Goal: Communication & Community: Answer question/provide support

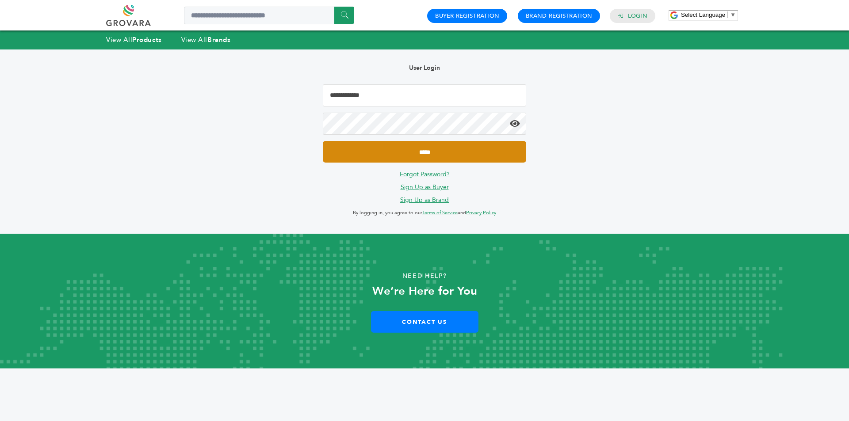
type input "**********"
click at [379, 145] on input "*****" at bounding box center [424, 152] width 203 height 22
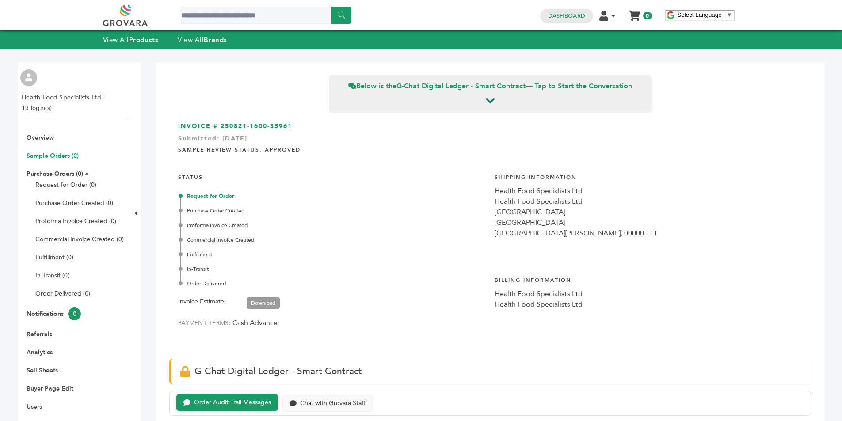
click at [65, 153] on link "Sample Orders (2)" at bounding box center [53, 156] width 52 height 8
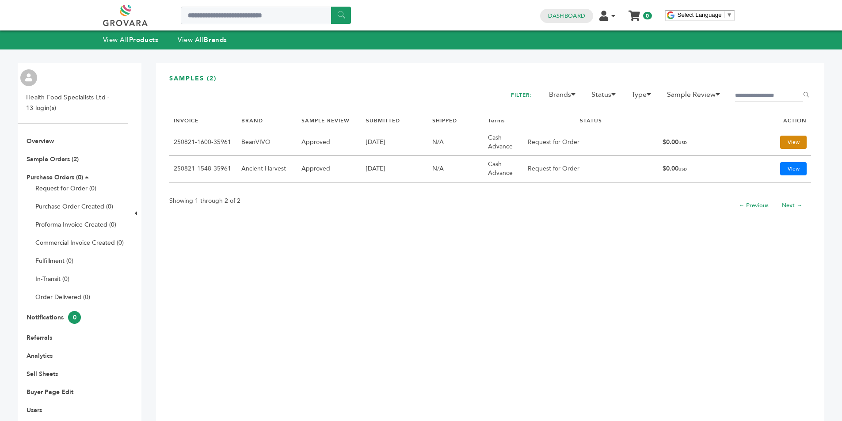
click at [793, 140] on link "View" at bounding box center [794, 142] width 27 height 13
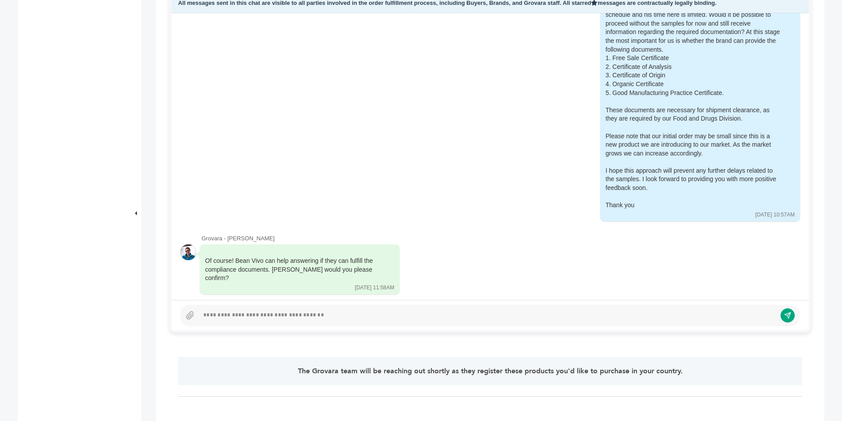
scroll to position [442, 0]
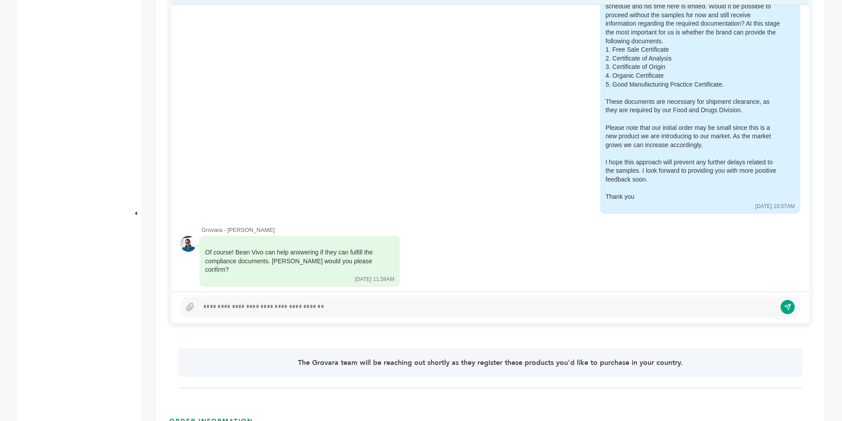
click at [236, 306] on div at bounding box center [488, 307] width 578 height 11
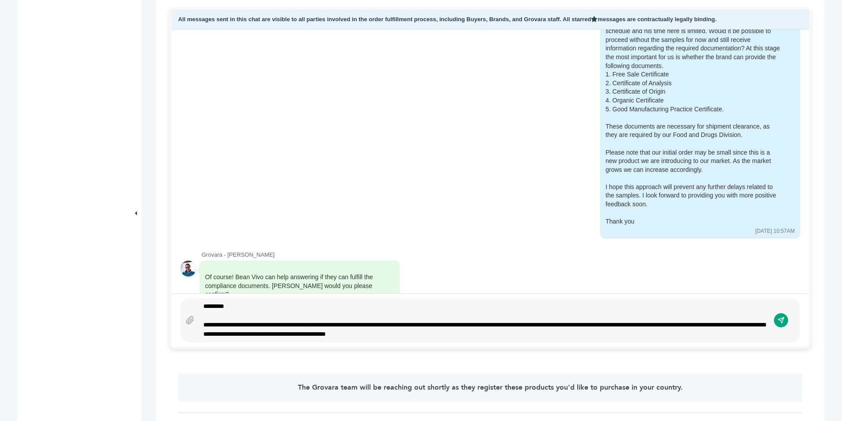
scroll to position [408, 0]
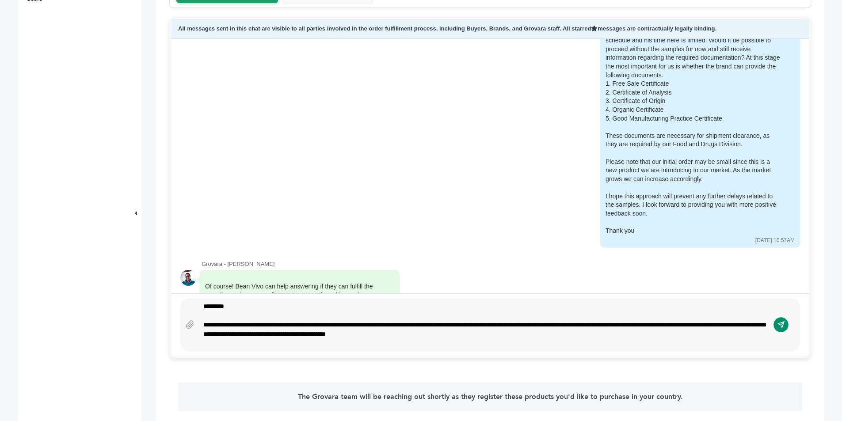
click at [781, 324] on icon "submit" at bounding box center [782, 326] width 8 height 8
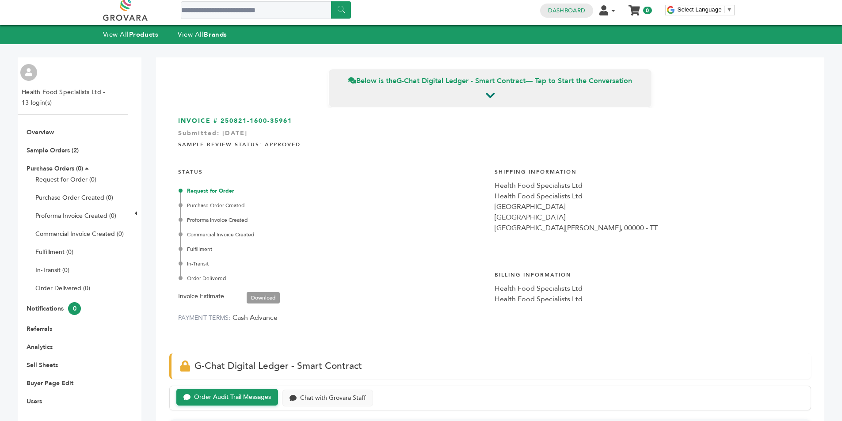
scroll to position [0, 0]
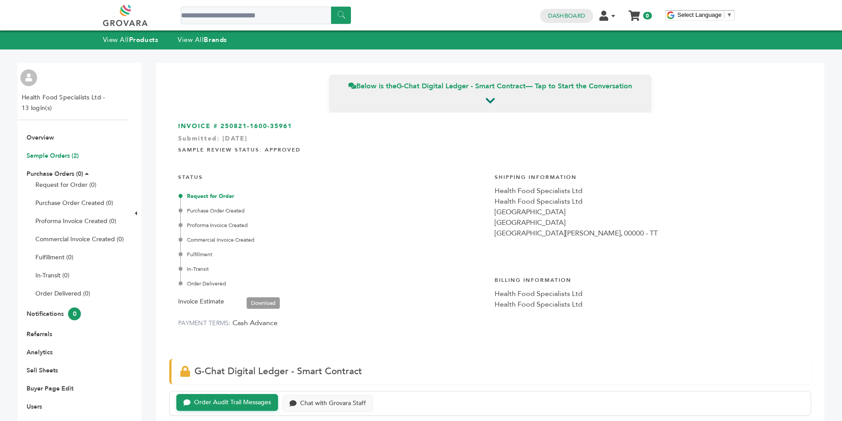
click at [62, 153] on link "Sample Orders (2)" at bounding box center [53, 156] width 52 height 8
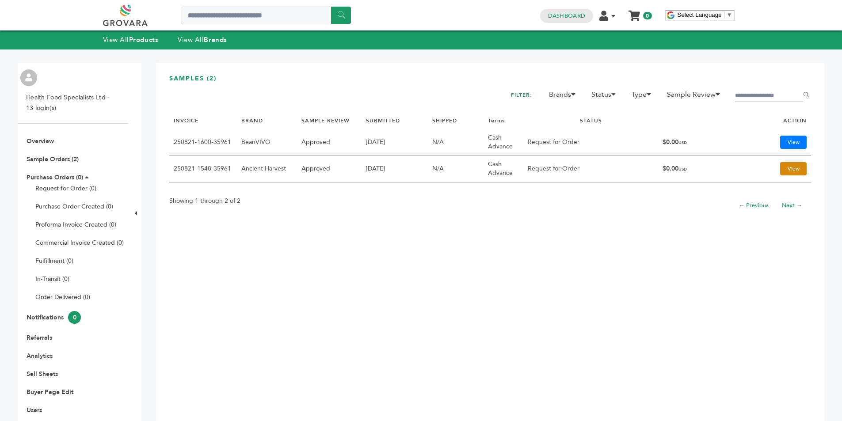
click at [792, 168] on link "View" at bounding box center [794, 168] width 27 height 13
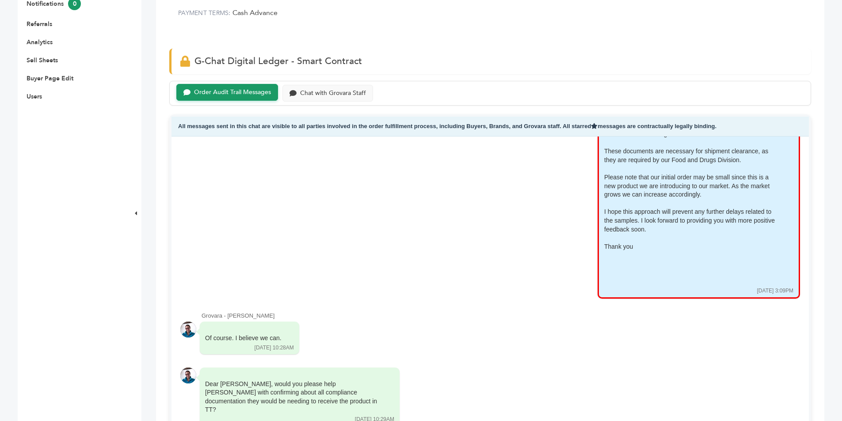
scroll to position [442, 0]
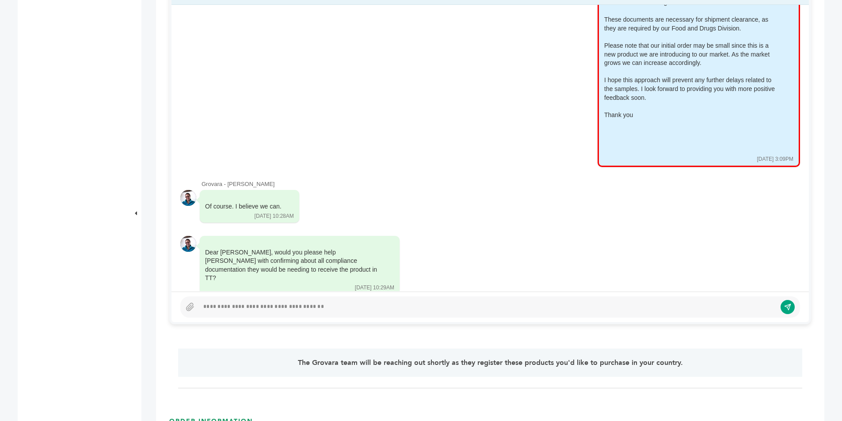
click at [523, 207] on div "Of course. I believe we can. [DATE] 10:28AM Read by: [PERSON_NAME] at [DATE] 10…" at bounding box center [490, 207] width 620 height 34
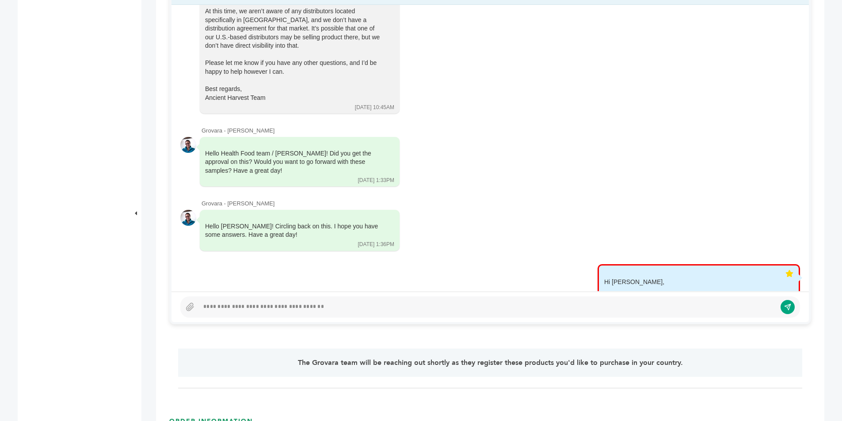
scroll to position [575, 0]
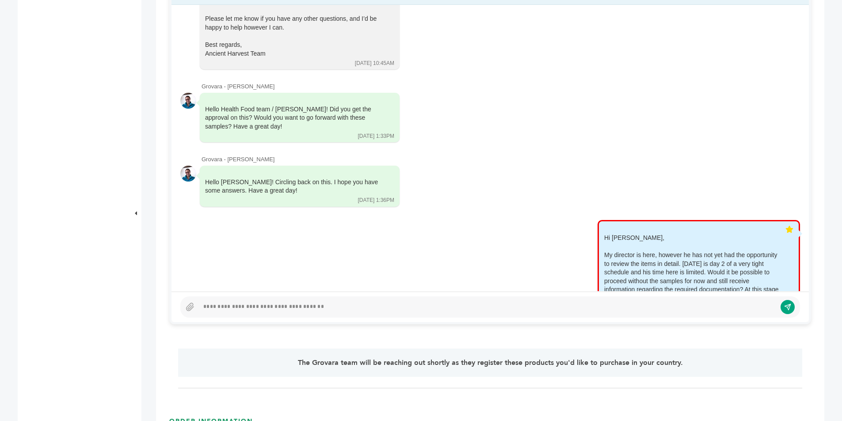
click at [264, 305] on div at bounding box center [488, 307] width 578 height 11
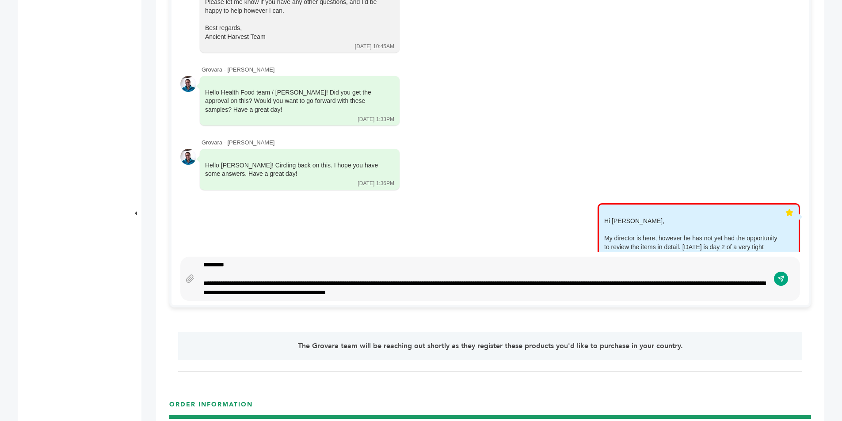
scroll to position [462, 0]
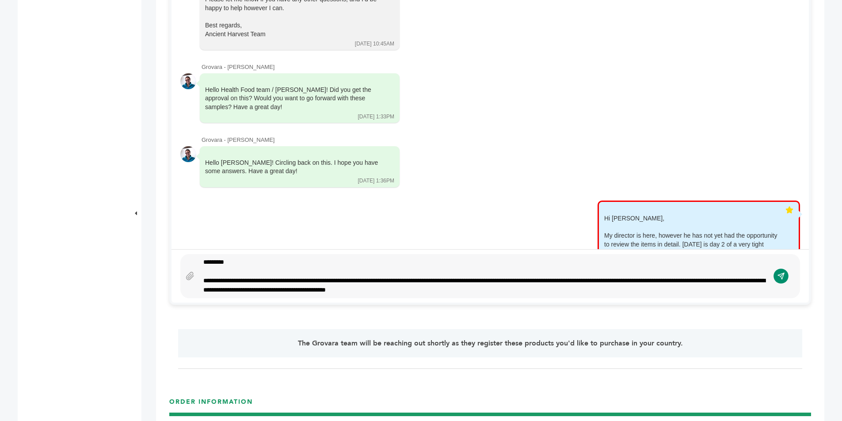
click at [784, 273] on icon "submit" at bounding box center [781, 276] width 6 height 6
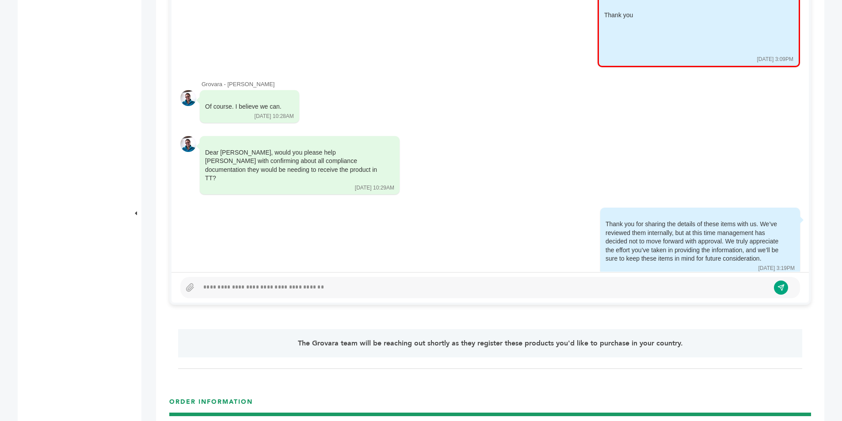
click at [435, 209] on div "Thank you for sharing the details of these items with us. We’ve reviewed them i…" at bounding box center [490, 242] width 620 height 68
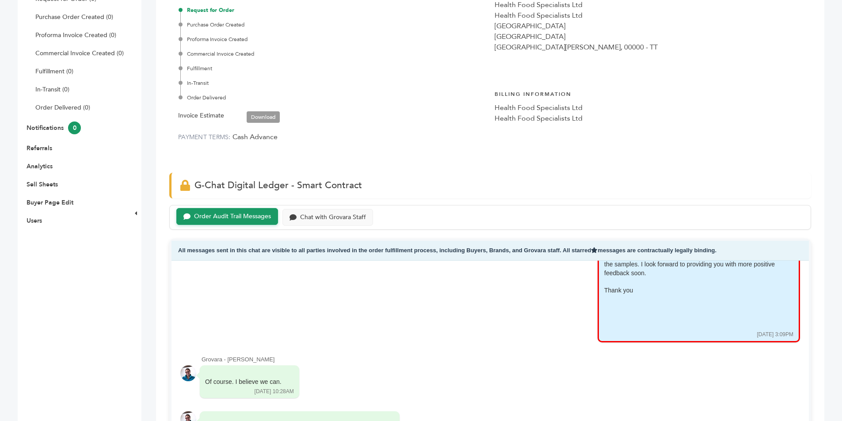
scroll to position [152, 0]
